Goal: Check status: Check status

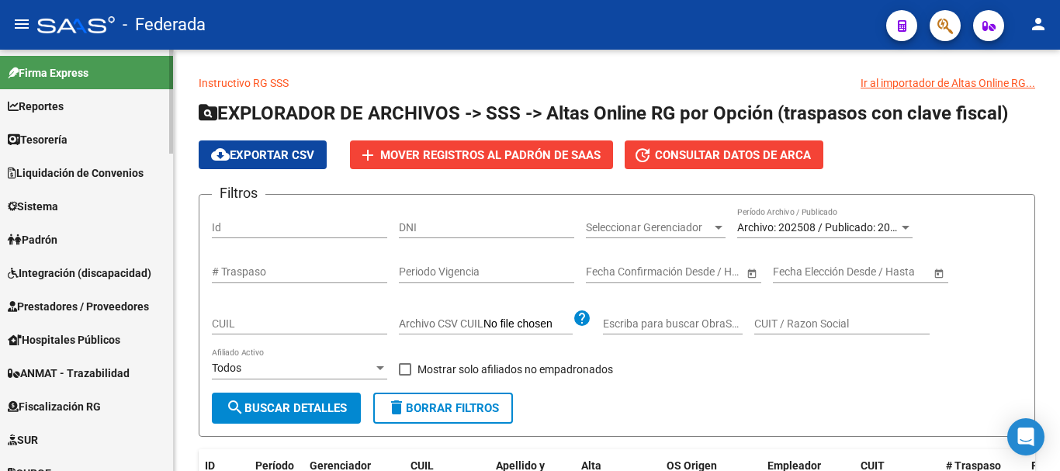
click at [69, 253] on link "Padrón" at bounding box center [86, 239] width 173 height 33
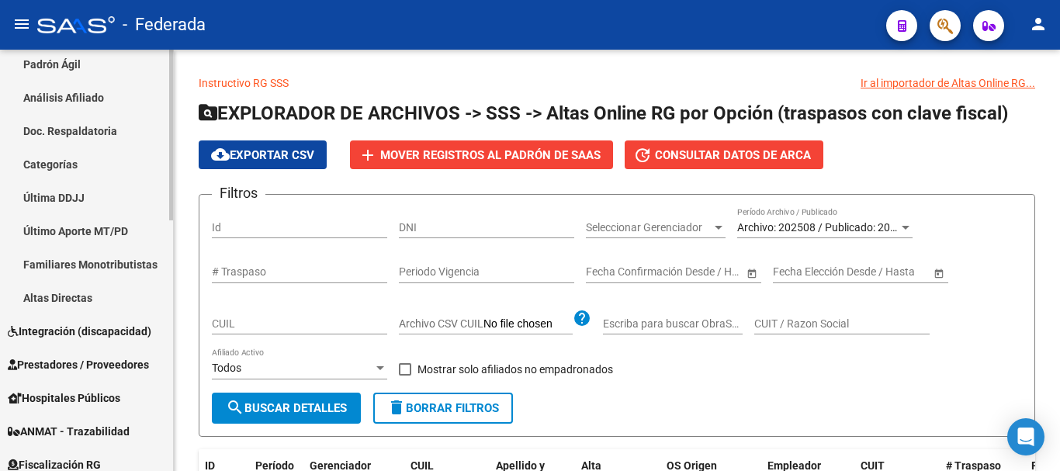
scroll to position [388, 0]
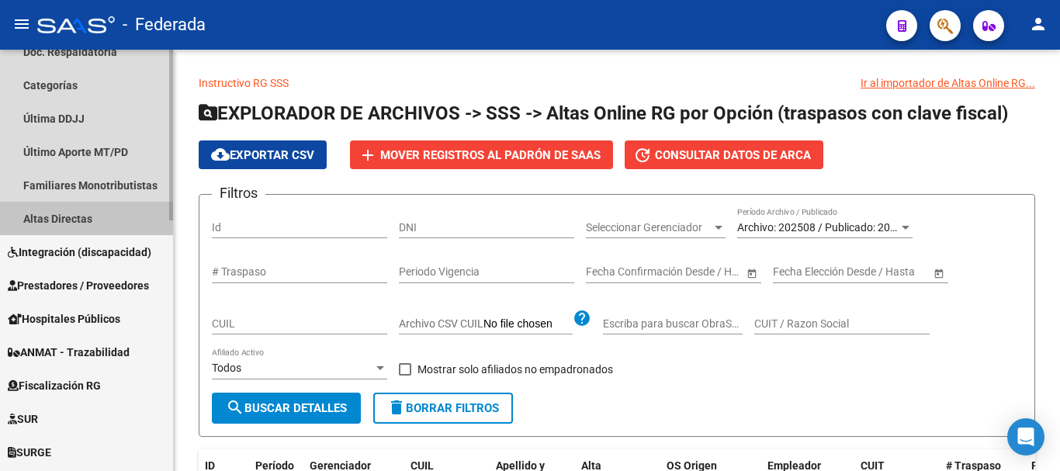
click at [102, 222] on link "Altas Directas" at bounding box center [86, 218] width 173 height 33
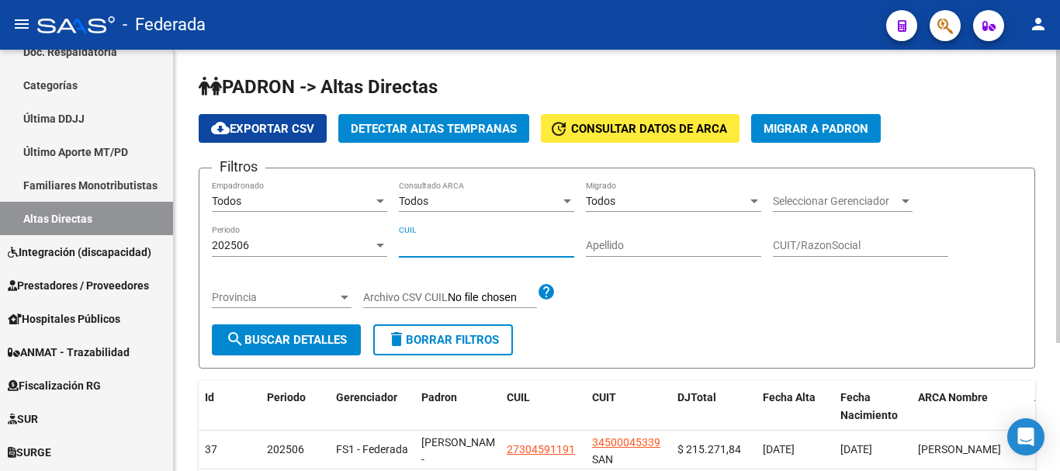
click at [469, 250] on input "CUIL" at bounding box center [486, 245] width 175 height 13
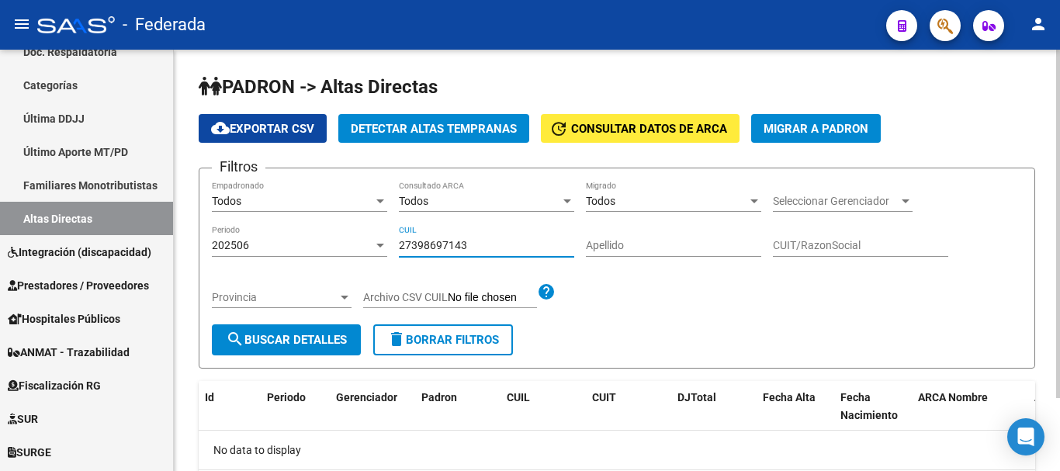
click at [306, 350] on button "search Buscar Detalles" at bounding box center [286, 339] width 149 height 31
click at [327, 252] on div "202506 Periodo" at bounding box center [299, 241] width 175 height 31
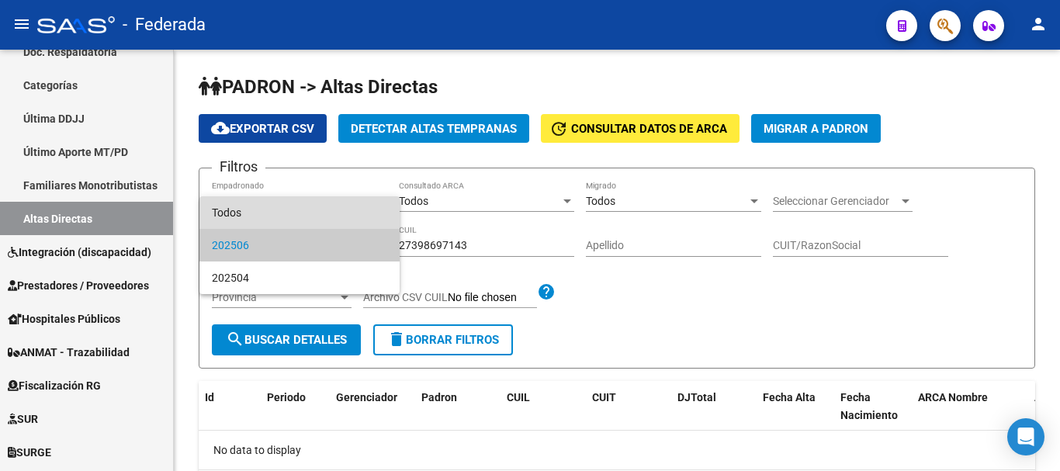
click at [303, 213] on span "Todos" at bounding box center [299, 212] width 175 height 33
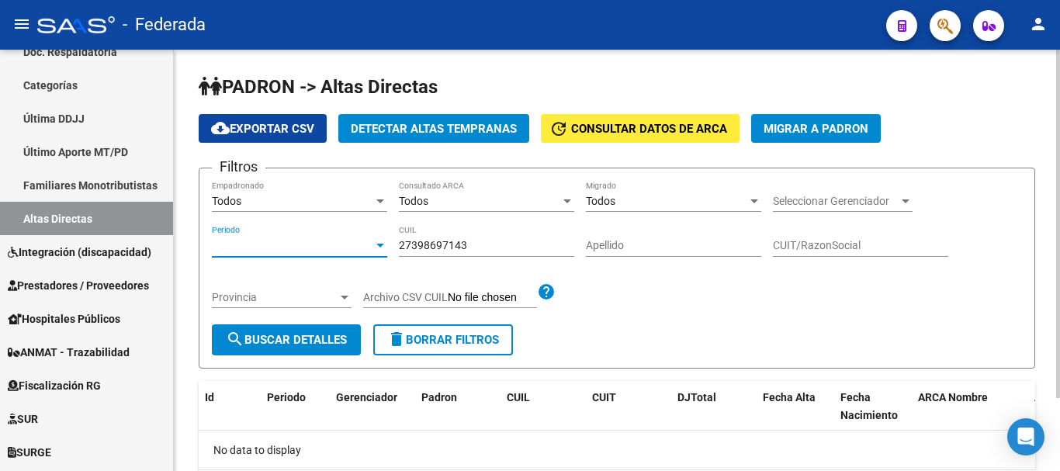
click at [323, 341] on span "search Buscar Detalles" at bounding box center [286, 340] width 121 height 14
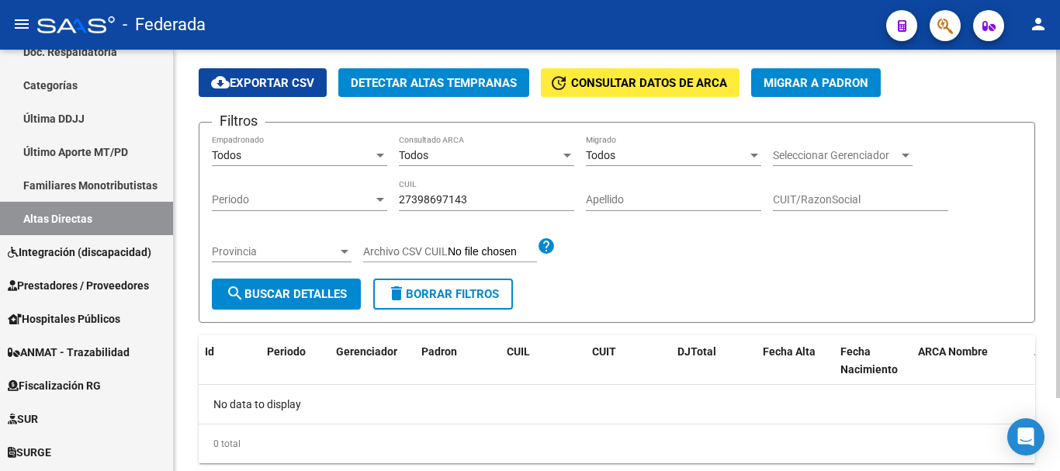
scroll to position [88, 0]
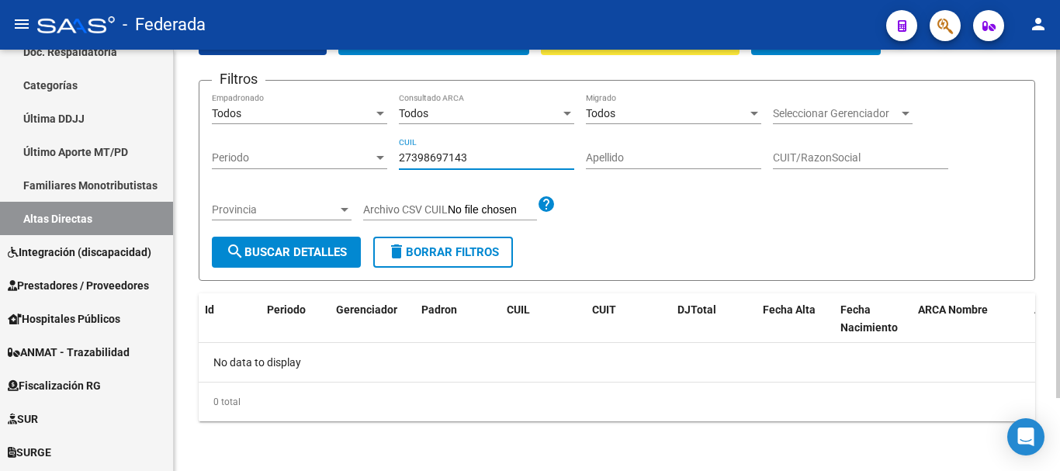
drag, startPoint x: 466, startPoint y: 151, endPoint x: 396, endPoint y: 155, distance: 70.7
click at [396, 155] on div "Filtros Todos Empadronado Todos Consultado ARCA Todos Migrado Seleccionar Geren…" at bounding box center [617, 165] width 810 height 144
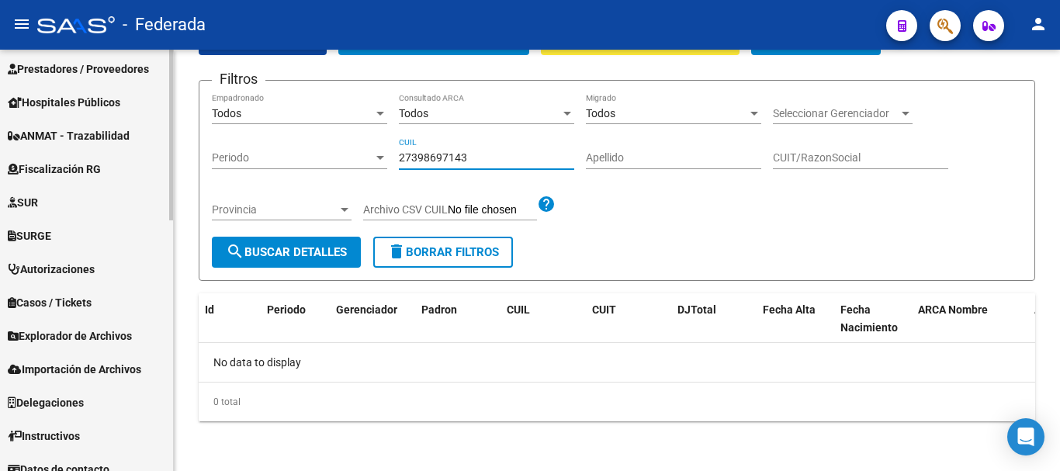
scroll to position [619, 0]
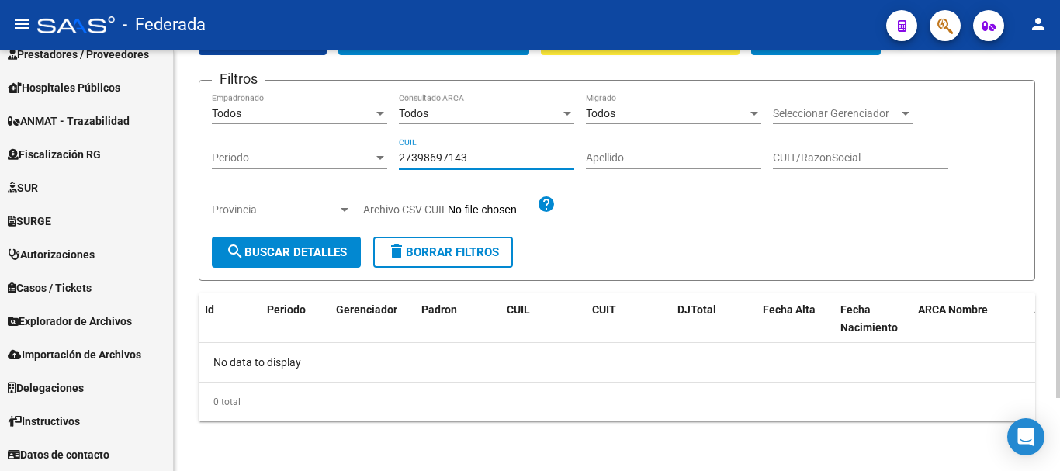
click at [424, 151] on input "27398697143" at bounding box center [486, 157] width 175 height 13
type input "27393697143"
click at [328, 237] on button "search Buscar Detalles" at bounding box center [286, 252] width 149 height 31
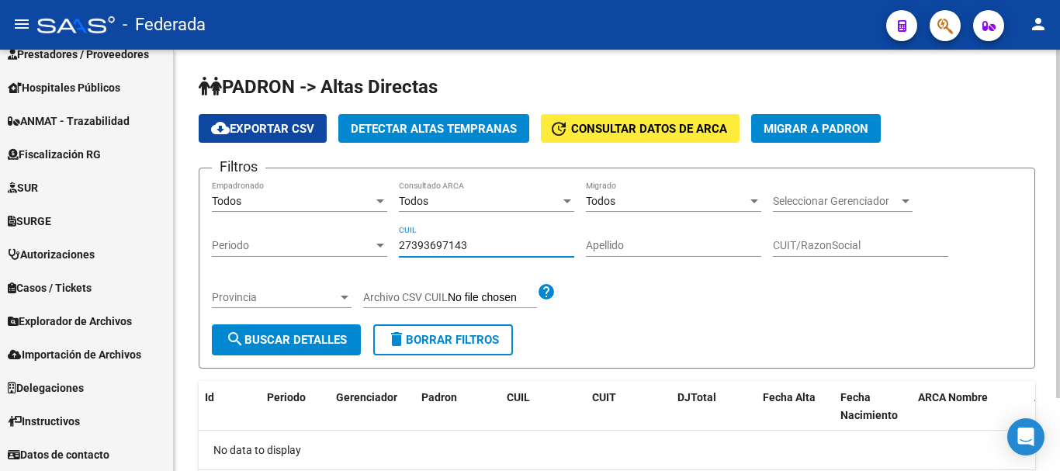
drag, startPoint x: 423, startPoint y: 245, endPoint x: 444, endPoint y: 250, distance: 21.5
click at [444, 250] on input "27393697143" at bounding box center [486, 245] width 175 height 13
click at [468, 124] on span "Detectar Altas Tempranas" at bounding box center [434, 129] width 166 height 14
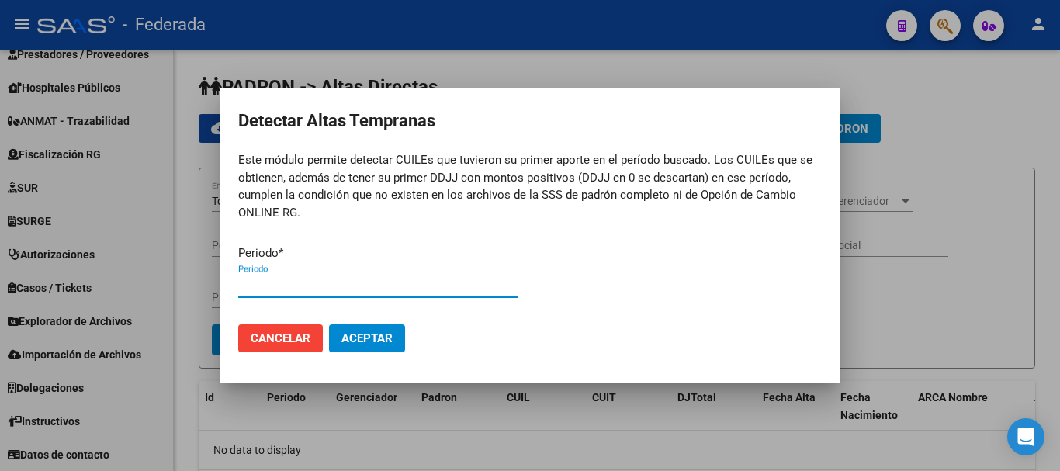
click at [352, 287] on input "Periodo" at bounding box center [377, 286] width 279 height 14
type input "202507"
click at [393, 352] on mat-dialog-actions "Cancelar Aceptar" at bounding box center [529, 338] width 583 height 53
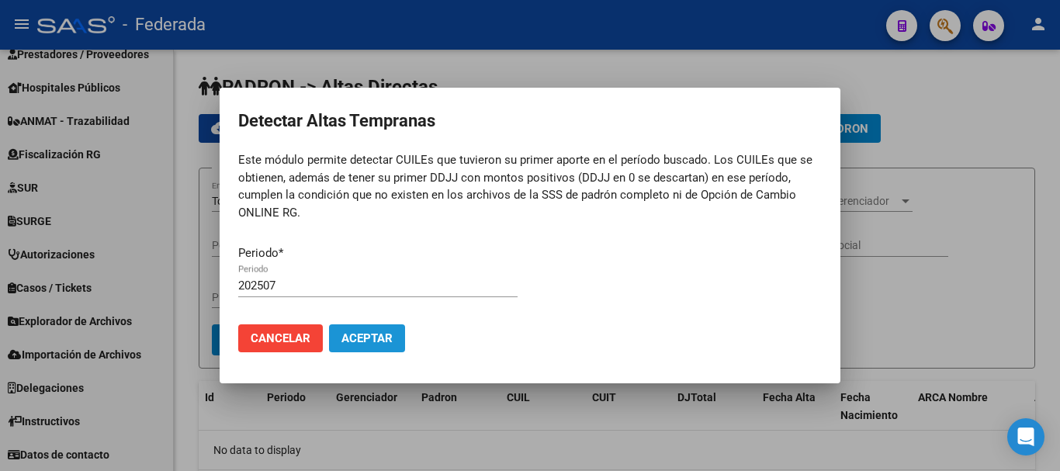
click at [391, 341] on span "Aceptar" at bounding box center [366, 338] width 51 height 14
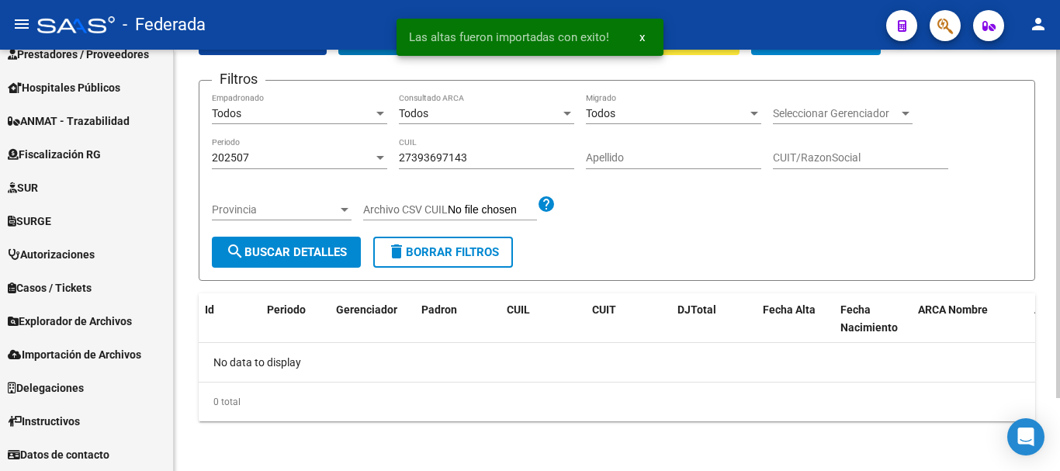
scroll to position [88, 0]
click at [370, 165] on div "202507 Periodo" at bounding box center [299, 153] width 175 height 31
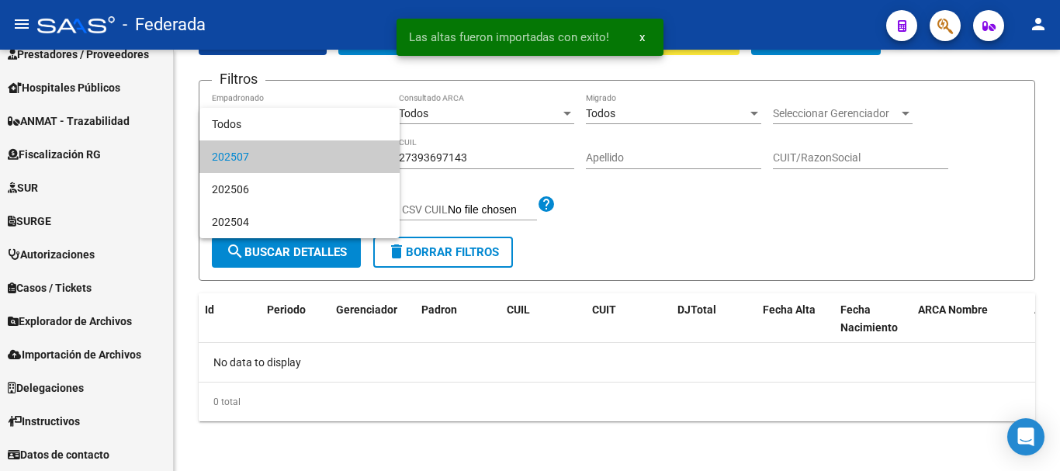
click at [465, 152] on div at bounding box center [530, 235] width 1060 height 471
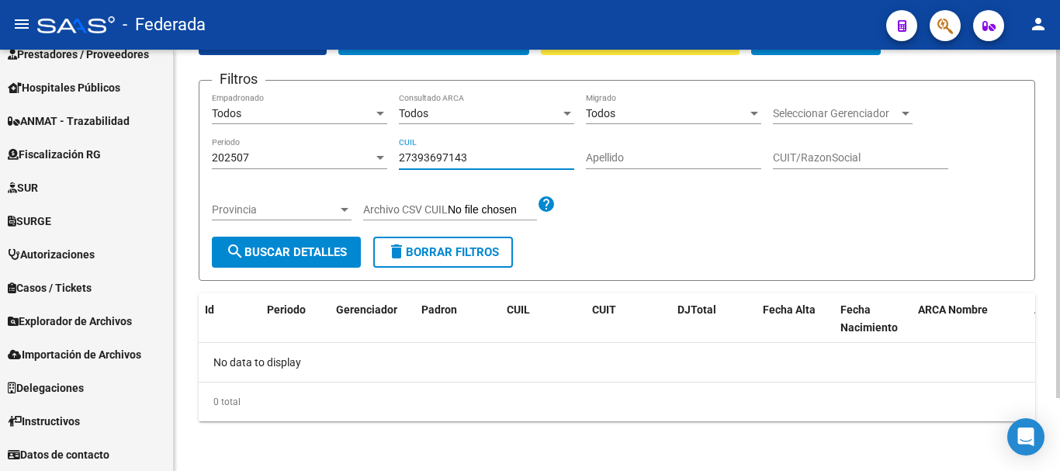
click at [472, 152] on input "27393697143" at bounding box center [486, 157] width 175 height 13
drag, startPoint x: 476, startPoint y: 152, endPoint x: 400, endPoint y: 153, distance: 76.0
click at [400, 153] on input "27393697143" at bounding box center [486, 157] width 175 height 13
click at [328, 244] on button "search Buscar Detalles" at bounding box center [286, 252] width 149 height 31
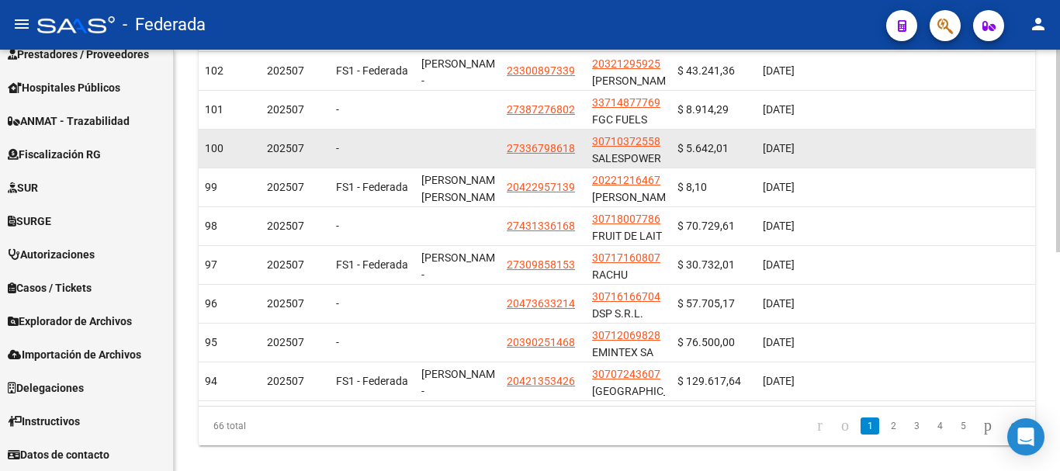
scroll to position [455, 0]
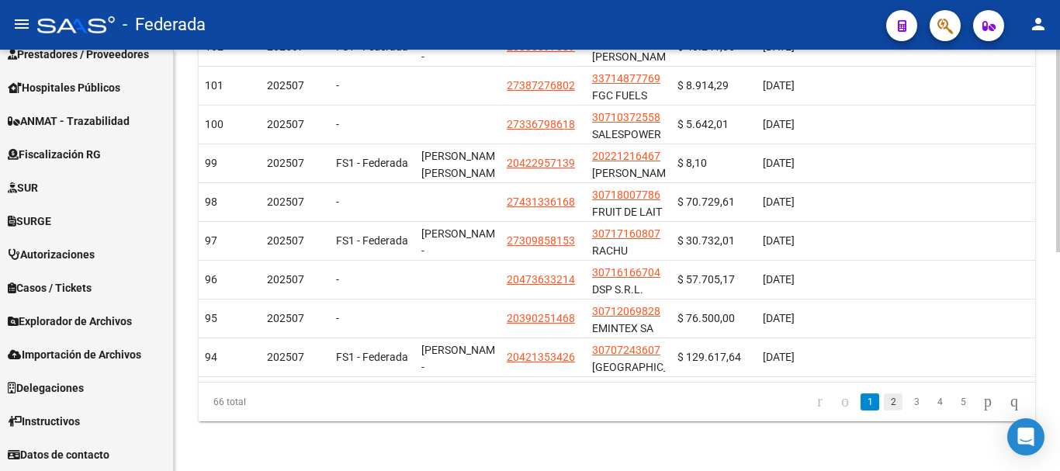
click at [884, 400] on link "2" at bounding box center [893, 401] width 19 height 17
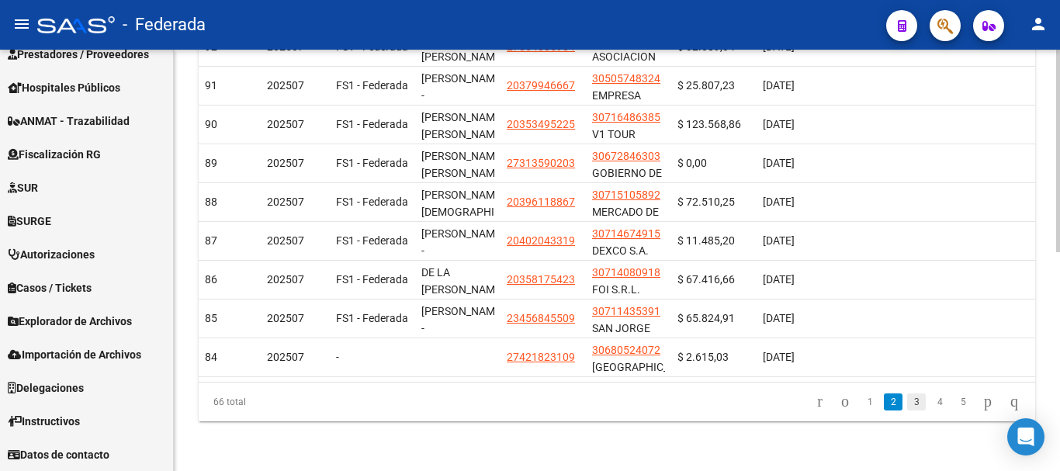
click at [907, 400] on link "3" at bounding box center [916, 401] width 19 height 17
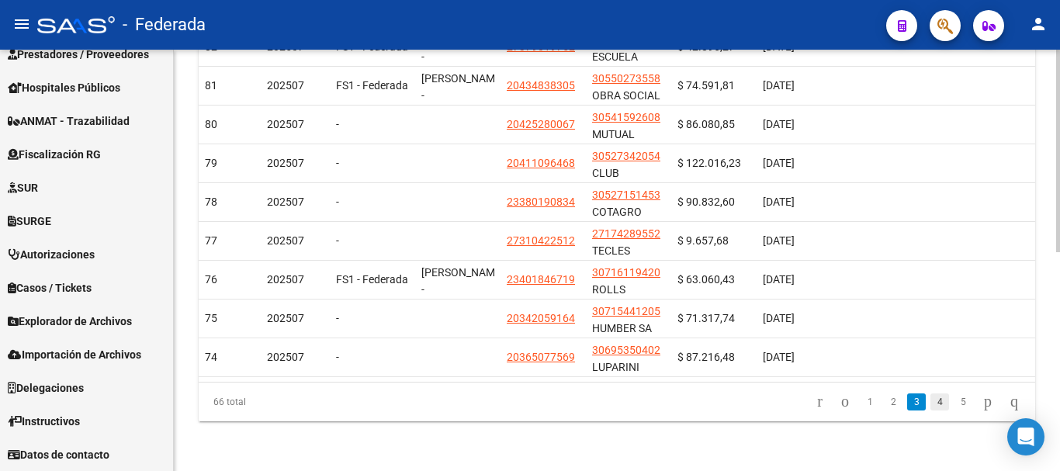
click at [930, 395] on link "4" at bounding box center [939, 401] width 19 height 17
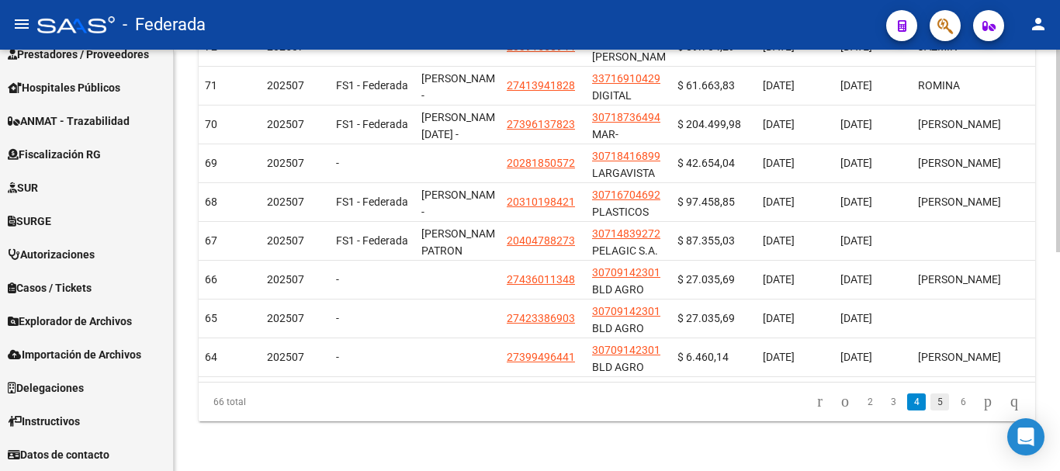
click at [930, 398] on link "5" at bounding box center [939, 401] width 19 height 17
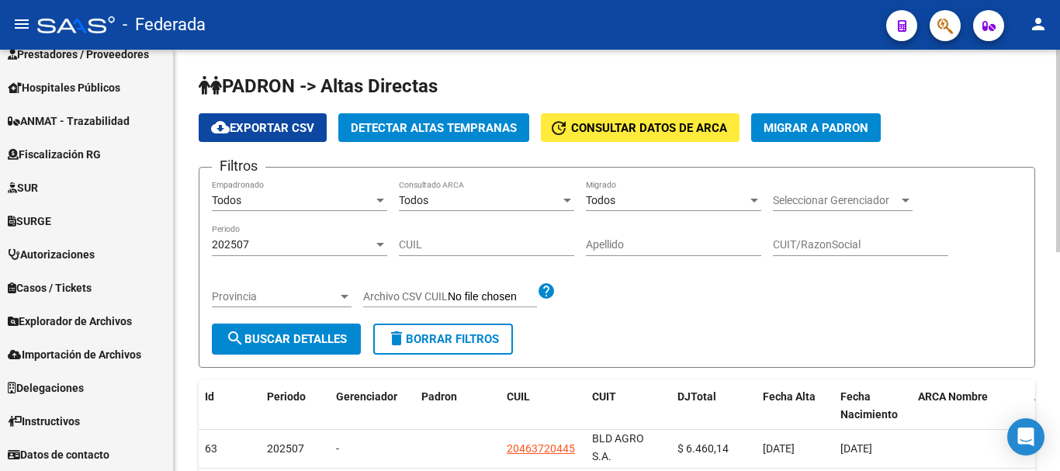
scroll to position [0, 0]
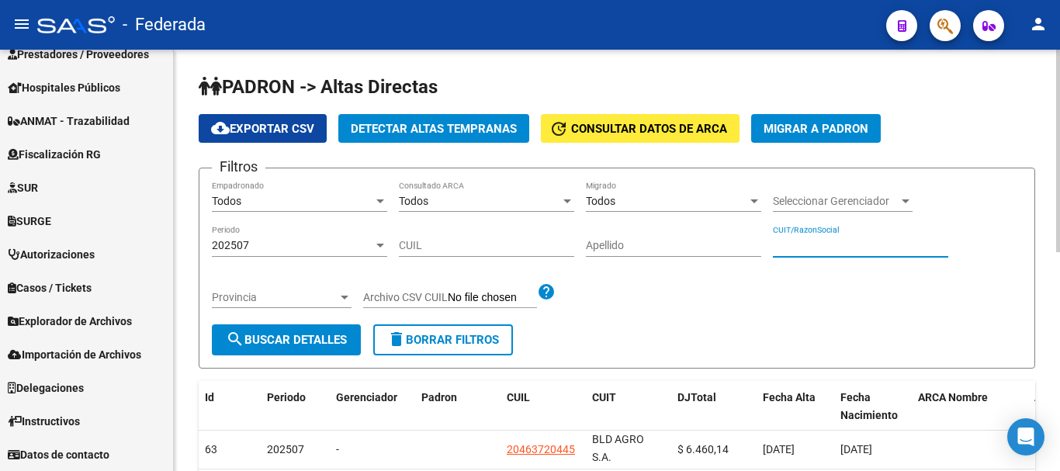
click at [798, 241] on input "CUIT/RazonSocial" at bounding box center [860, 245] width 175 height 13
paste input "54159260"
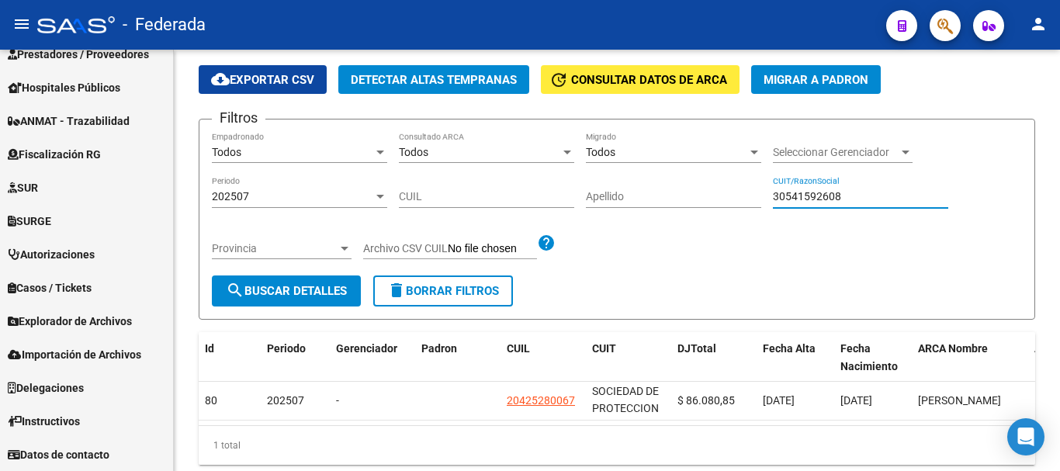
scroll to position [28, 0]
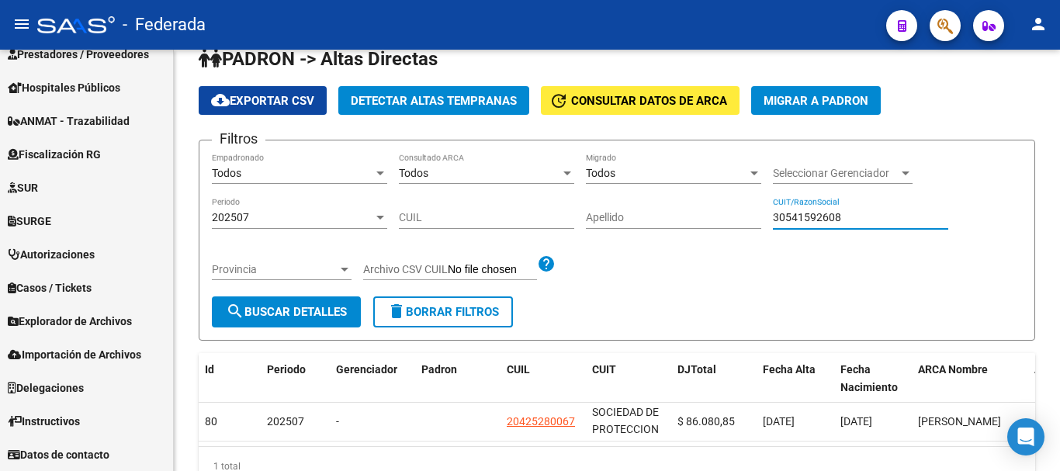
type input "30541592608"
click at [376, 209] on div "202507 Periodo" at bounding box center [299, 213] width 175 height 31
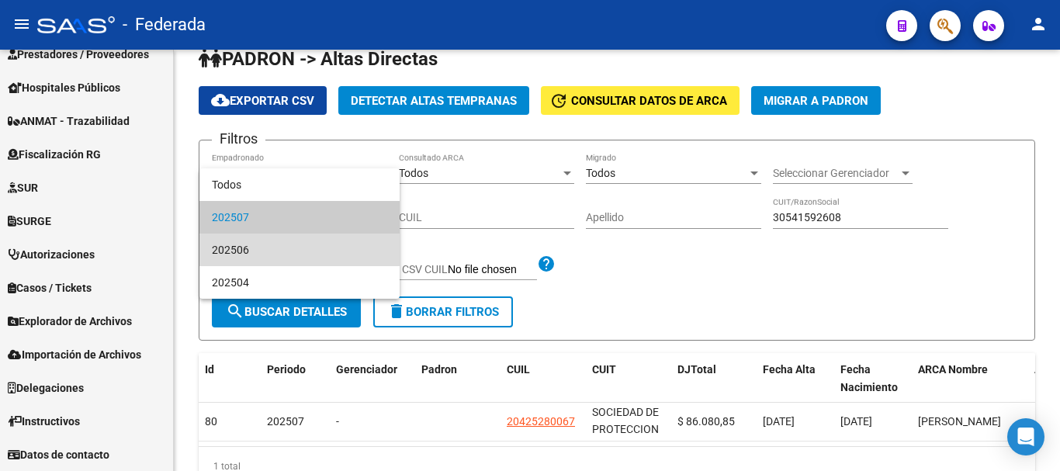
click at [348, 251] on span "202506" at bounding box center [299, 250] width 175 height 33
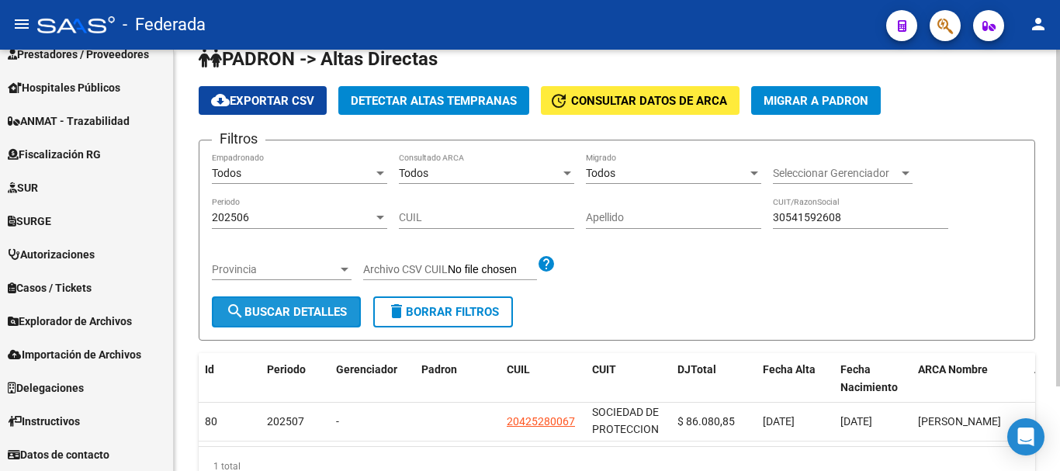
click at [290, 317] on span "search Buscar Detalles" at bounding box center [286, 312] width 121 height 14
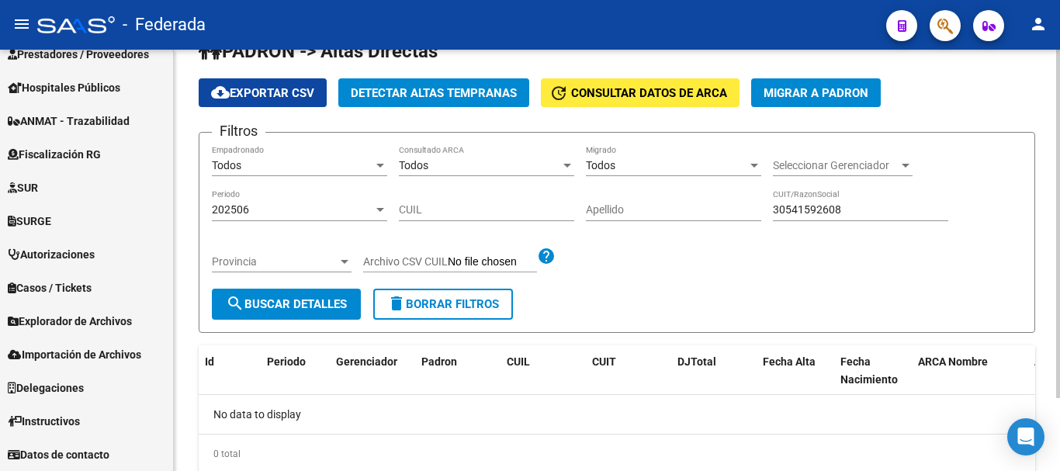
scroll to position [11, 0]
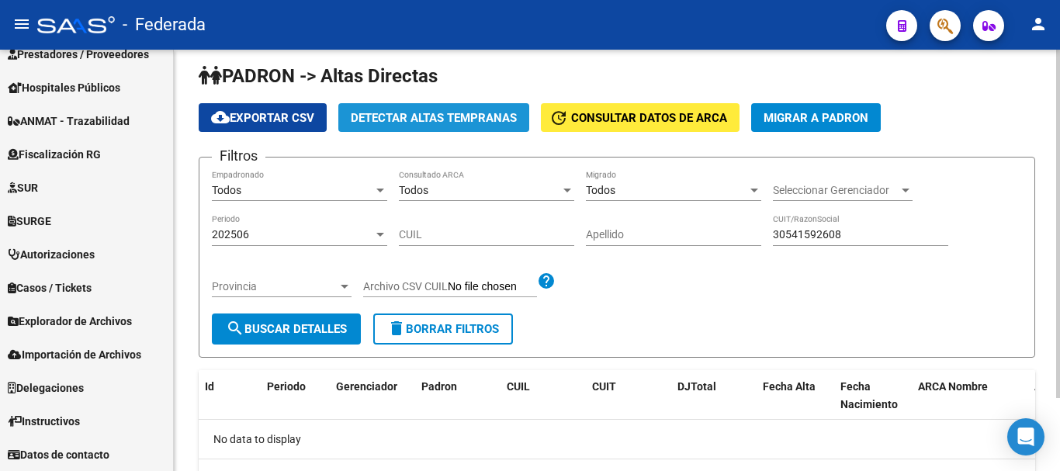
click at [433, 106] on button "Detectar Altas Tempranas" at bounding box center [433, 117] width 191 height 29
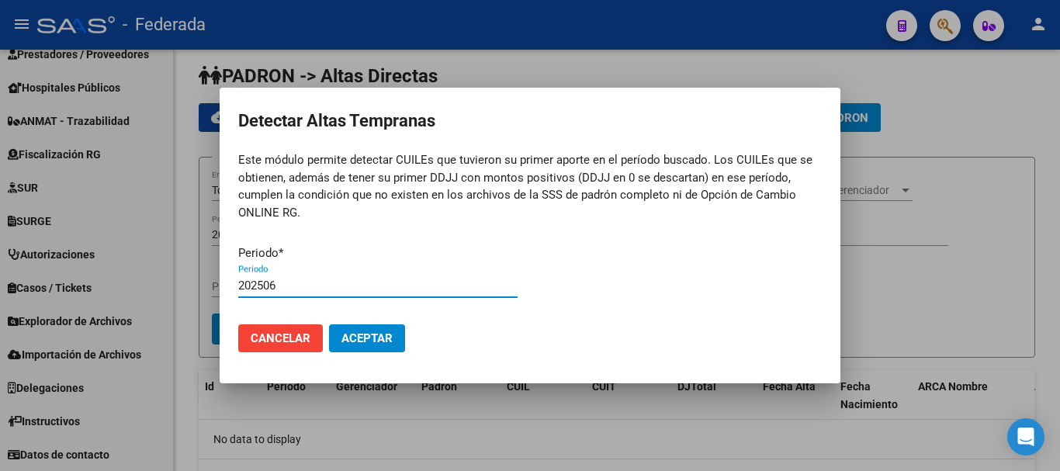
type input "202506"
click at [329, 324] on button "Aceptar" at bounding box center [367, 338] width 76 height 28
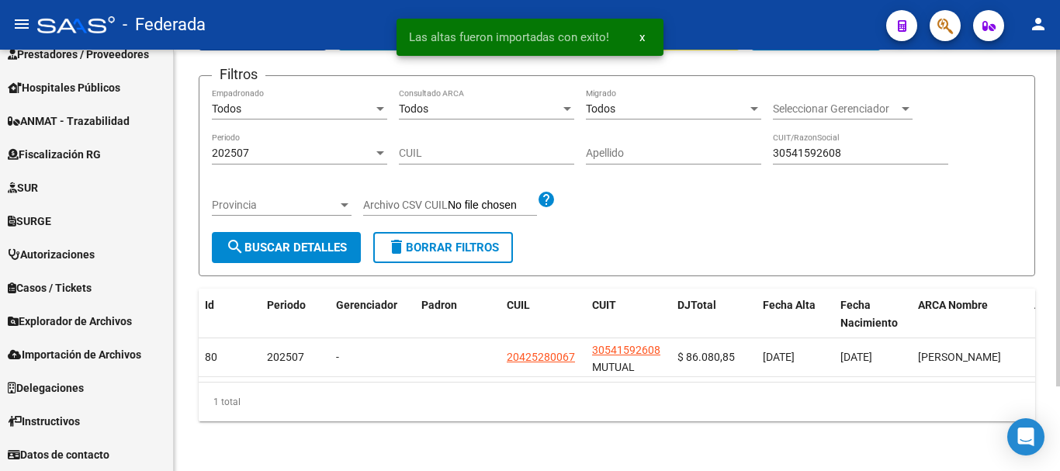
scroll to position [106, 0]
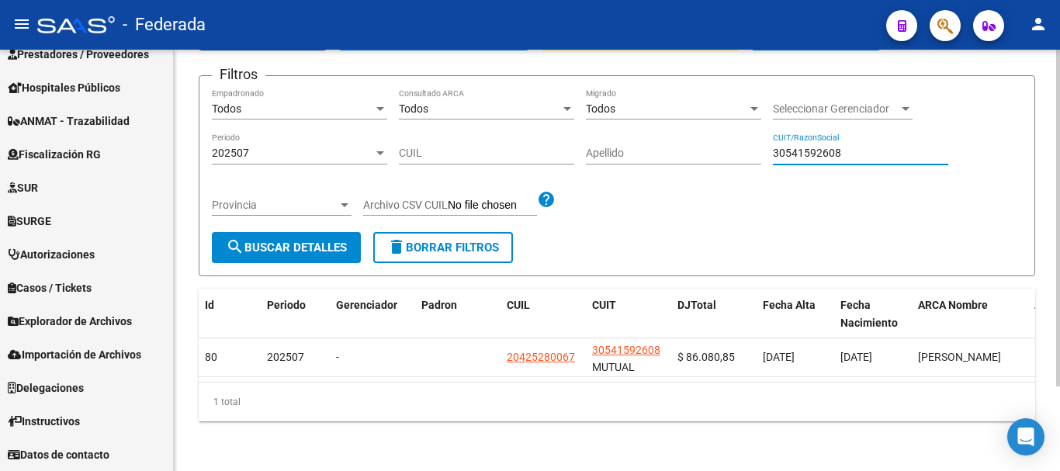
drag, startPoint x: 836, startPoint y: 138, endPoint x: 760, endPoint y: 144, distance: 76.3
click at [760, 144] on div "Filtros Todos Empadronado Todos Consultado ARCA Todos Migrado Seleccionar Geren…" at bounding box center [617, 160] width 810 height 144
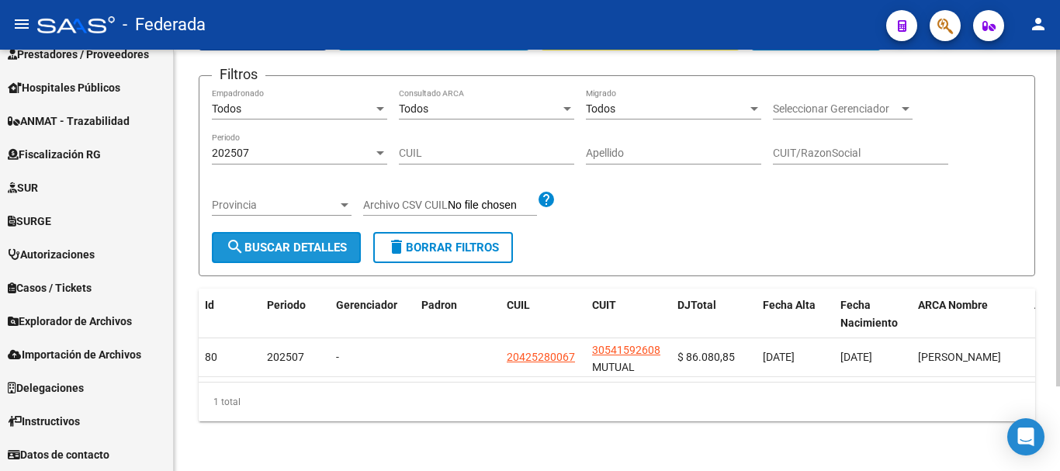
click at [313, 240] on span "search Buscar Detalles" at bounding box center [286, 247] width 121 height 14
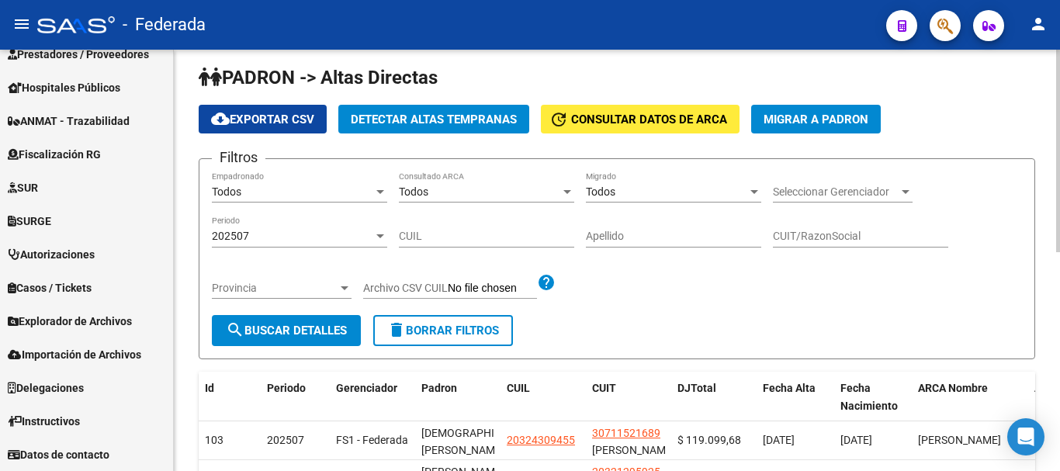
scroll to position [0, 0]
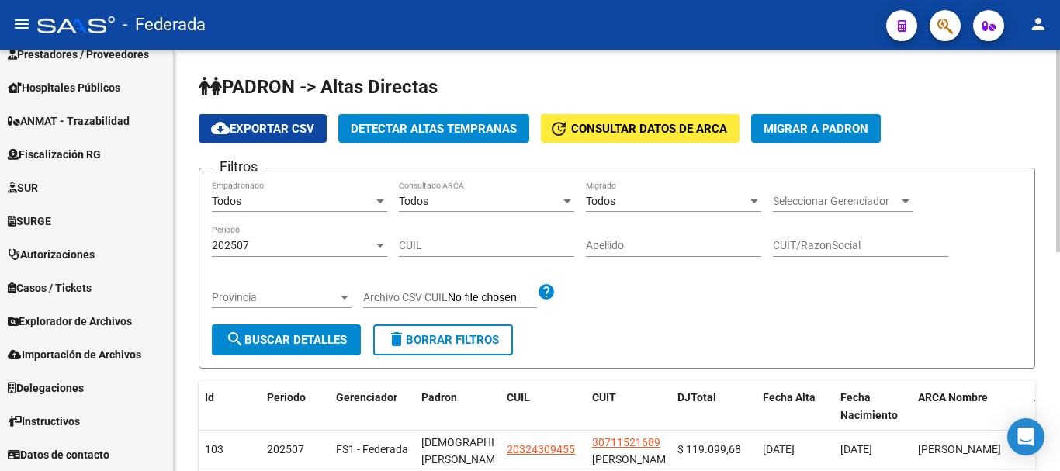
click at [526, 248] on input "CUIL" at bounding box center [486, 245] width 175 height 13
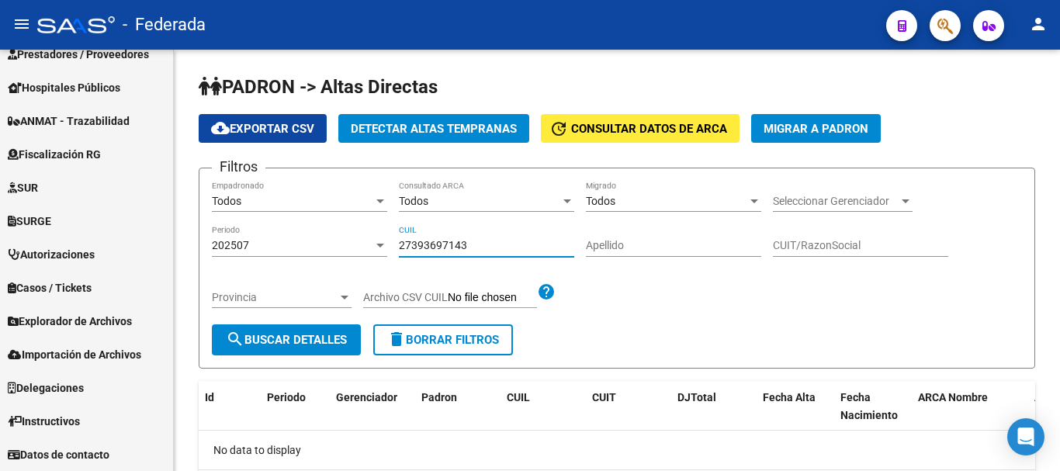
type input "27393697143"
